Goal: Task Accomplishment & Management: Use online tool/utility

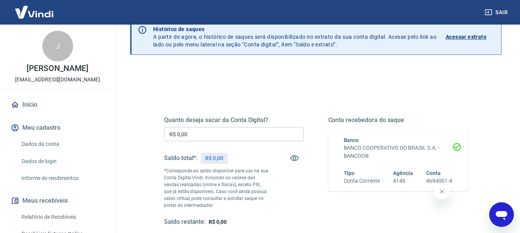
scroll to position [38, 0]
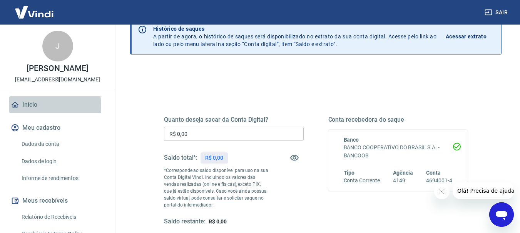
click at [35, 113] on link "Início" at bounding box center [57, 105] width 97 height 17
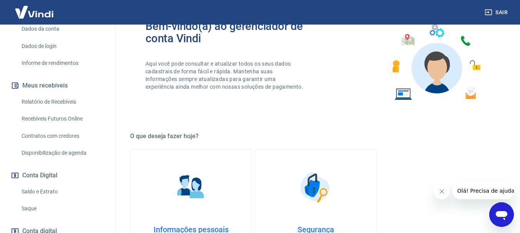
scroll to position [154, 0]
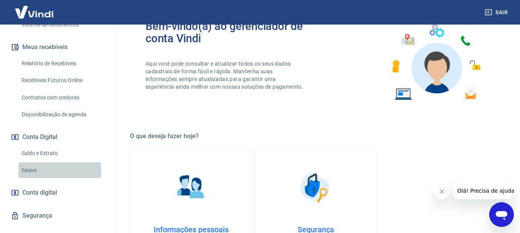
click at [48, 178] on link "Saque" at bounding box center [61, 171] width 87 height 16
